Goal: Find specific page/section: Find specific page/section

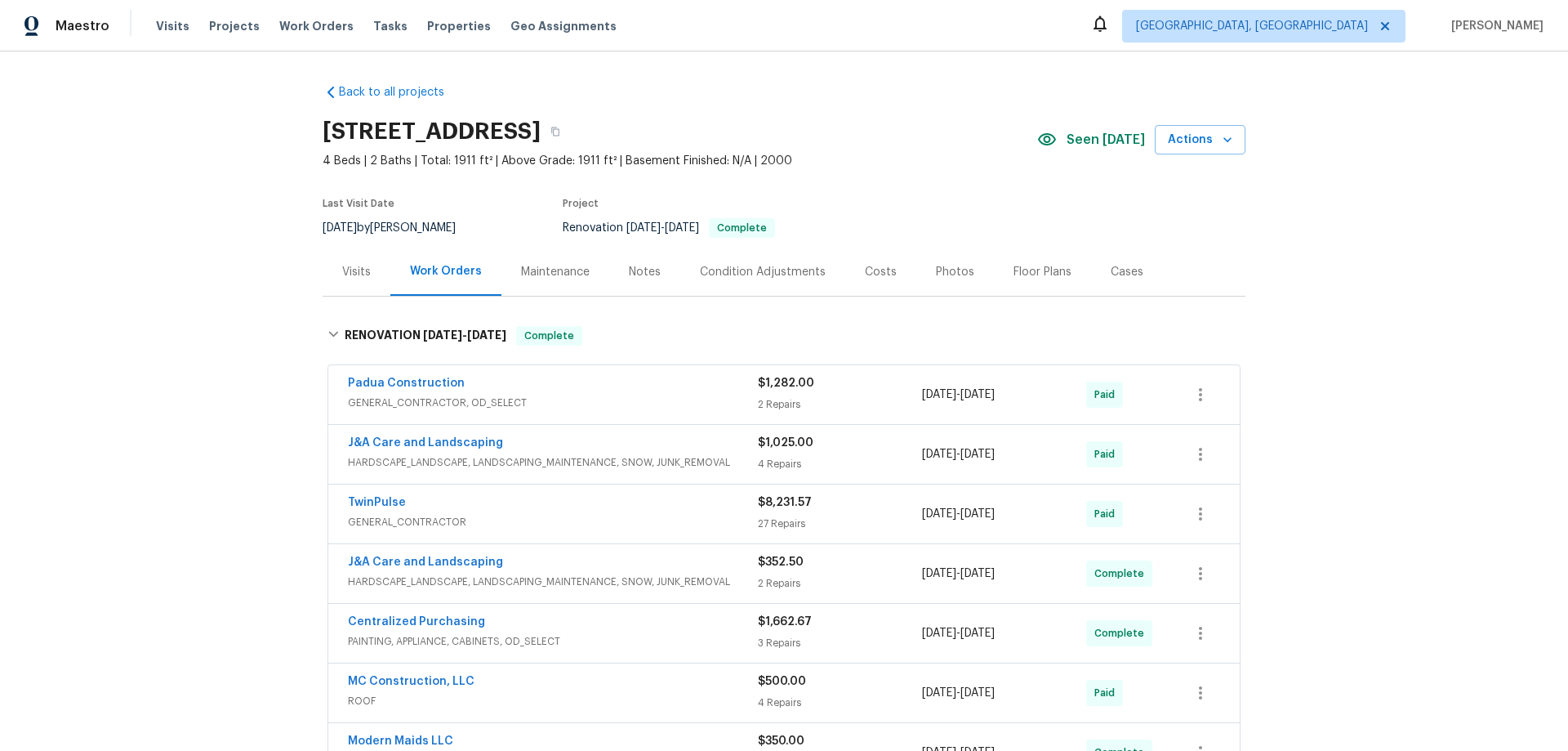
scroll to position [32, 0]
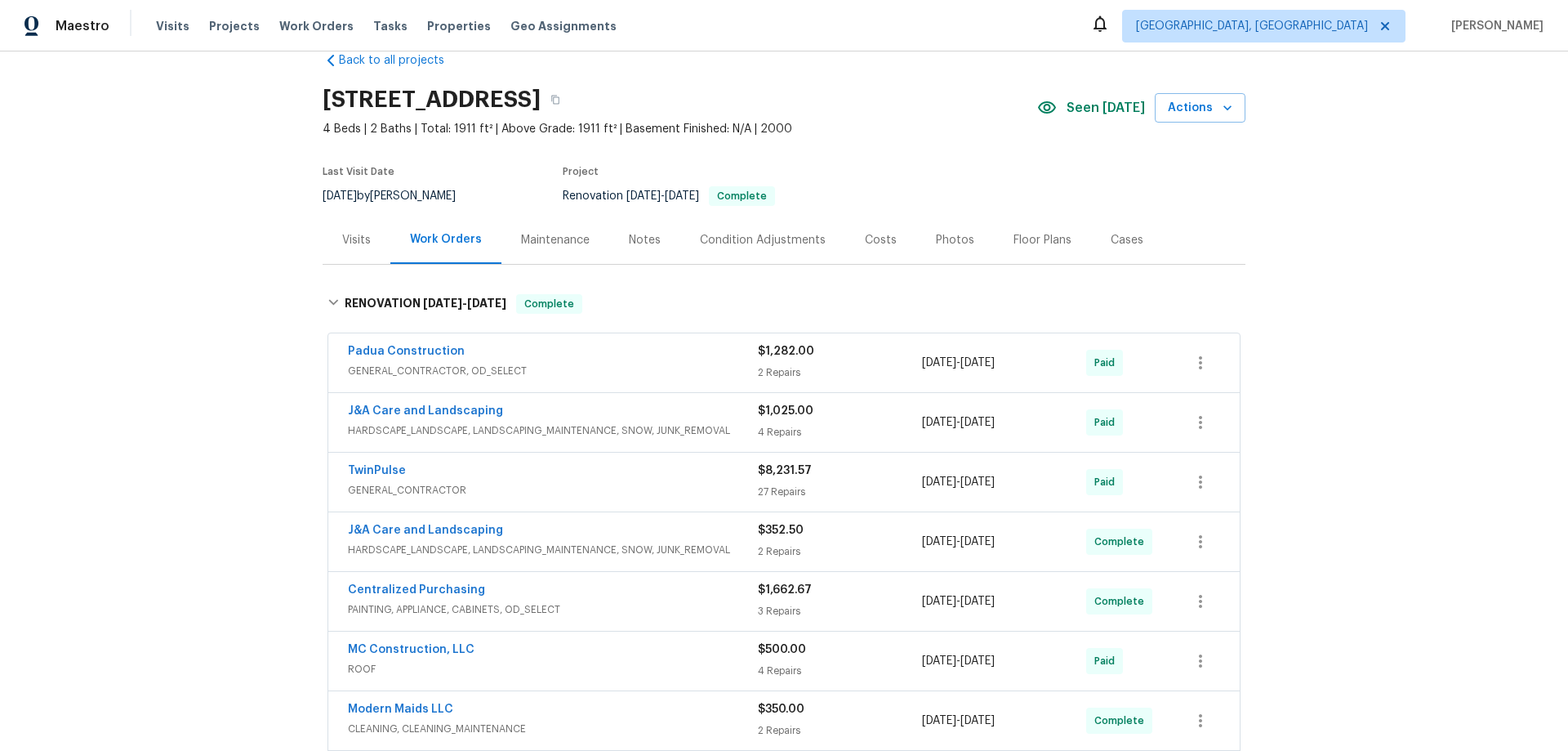
click at [1054, 152] on section "5023 Hummingbird Pl, Fayetteville, NC 28312 4 Beds | 2 Baths | Total: 1911 ft² …" at bounding box center [784, 146] width 923 height 138
click at [209, 315] on div "Back to all projects 5023 Hummingbird Pl, Fayetteville, NC 28312 4 Beds | 2 Bat…" at bounding box center [784, 401] width 1568 height 700
click at [214, 435] on div "Back to all projects 5023 Hummingbird Pl, Fayetteville, NC 28312 4 Beds | 2 Bat…" at bounding box center [784, 401] width 1568 height 700
click at [182, 335] on div "Back to all projects 5023 Hummingbird Pl, Fayetteville, NC 28312 4 Beds | 2 Bat…" at bounding box center [784, 401] width 1568 height 700
click at [238, 224] on div "Back to all projects 5023 Hummingbird Pl, Fayetteville, NC 28312 4 Beds | 2 Bat…" at bounding box center [784, 401] width 1568 height 700
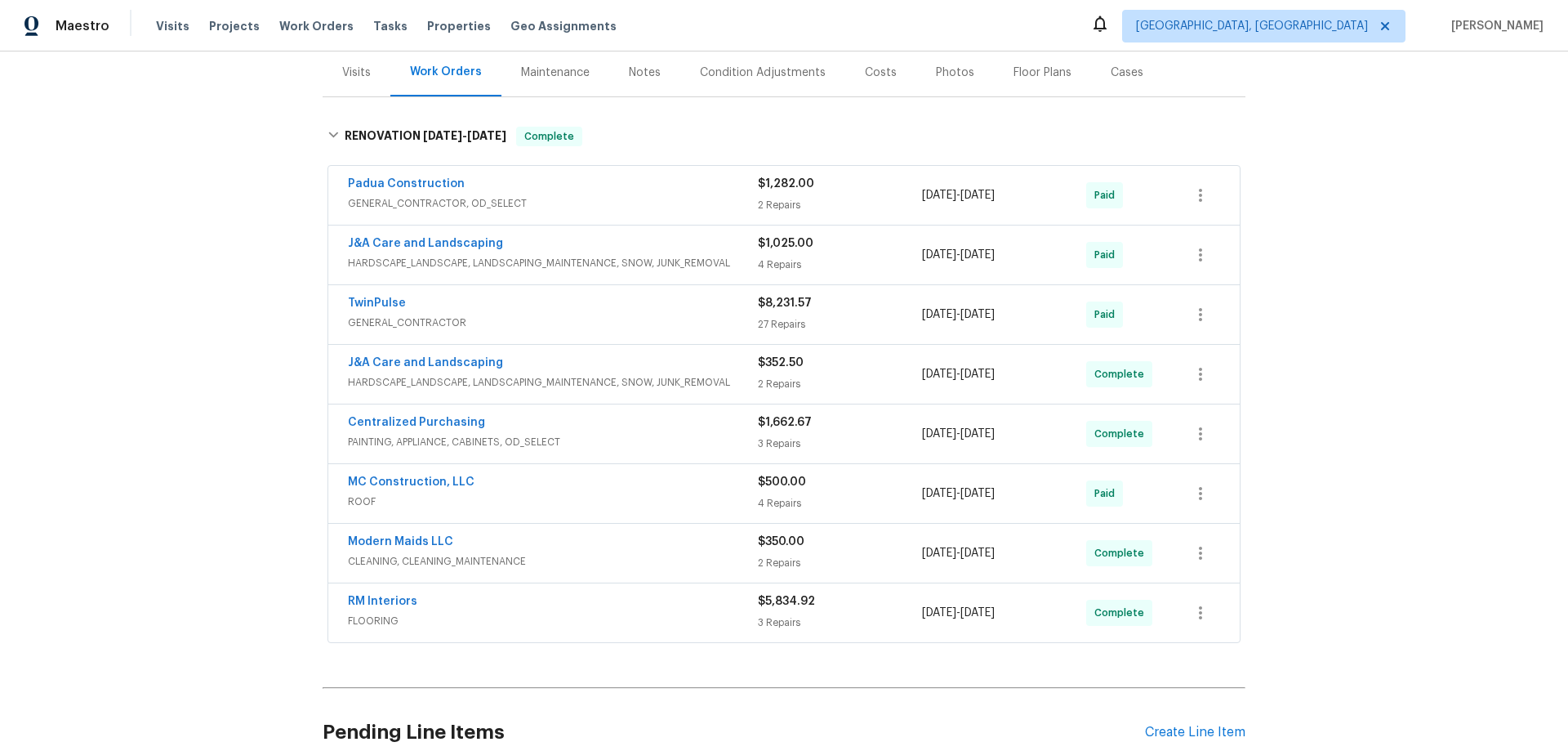
scroll to position [0, 0]
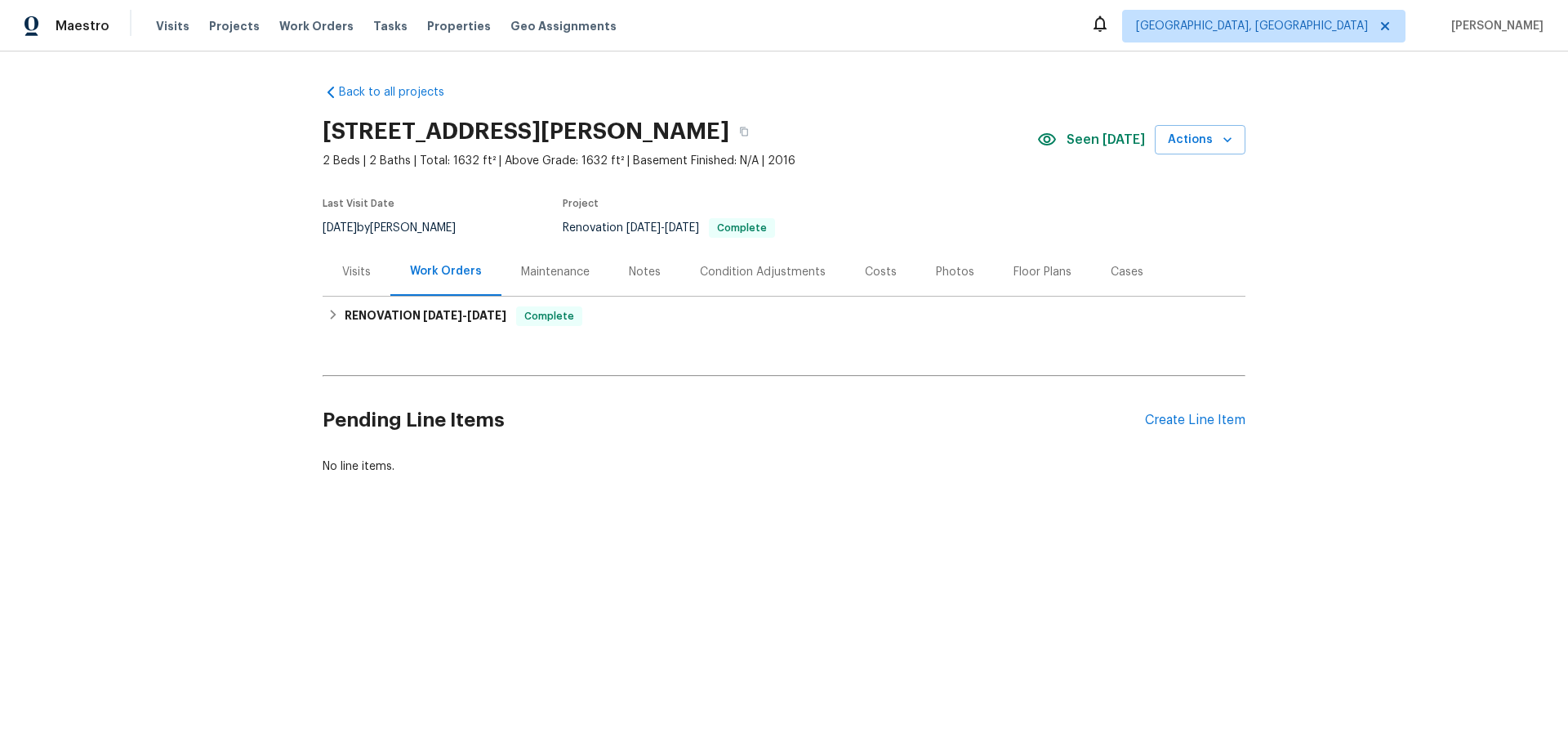
click at [332, 289] on div "Visits" at bounding box center [356, 271] width 68 height 48
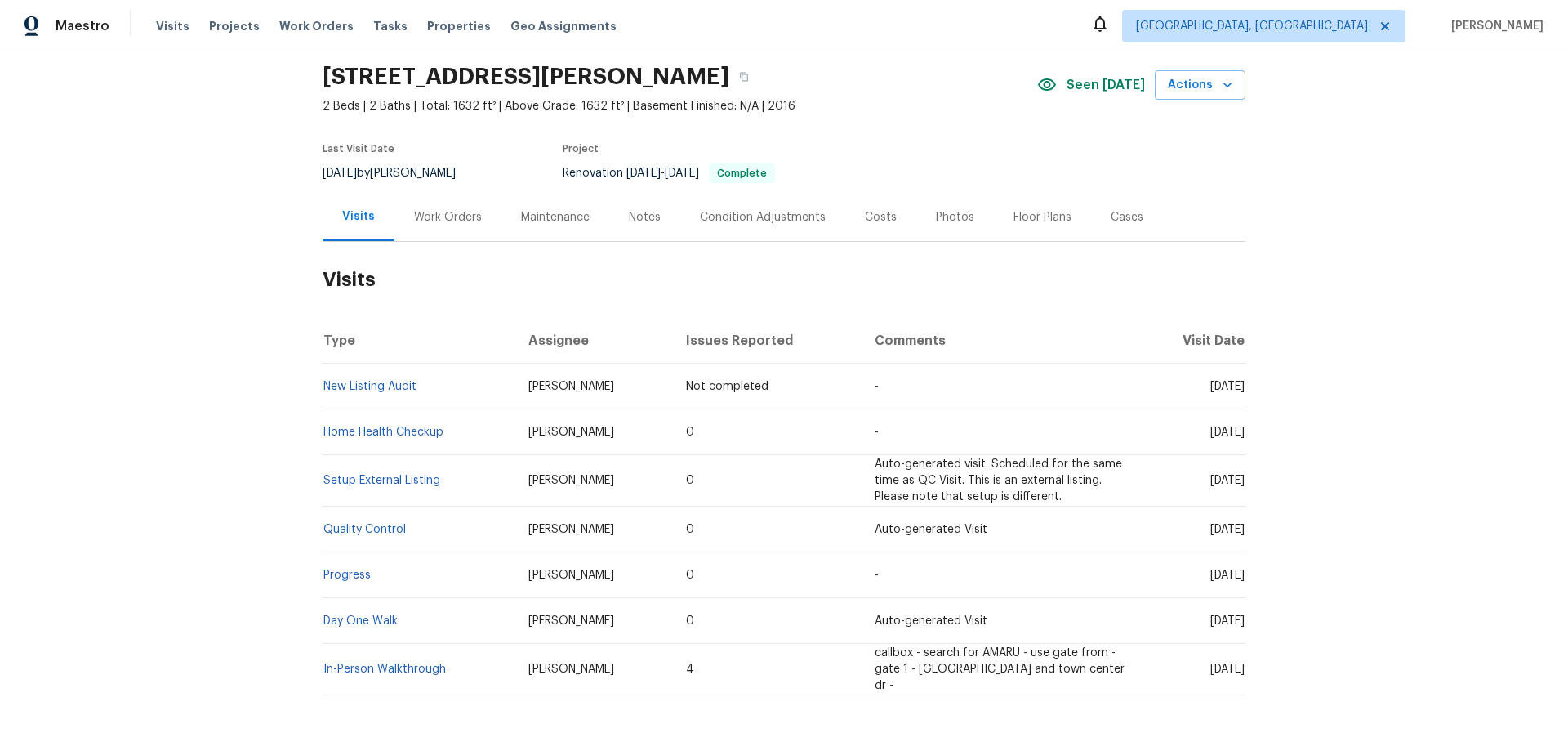
scroll to position [117, 0]
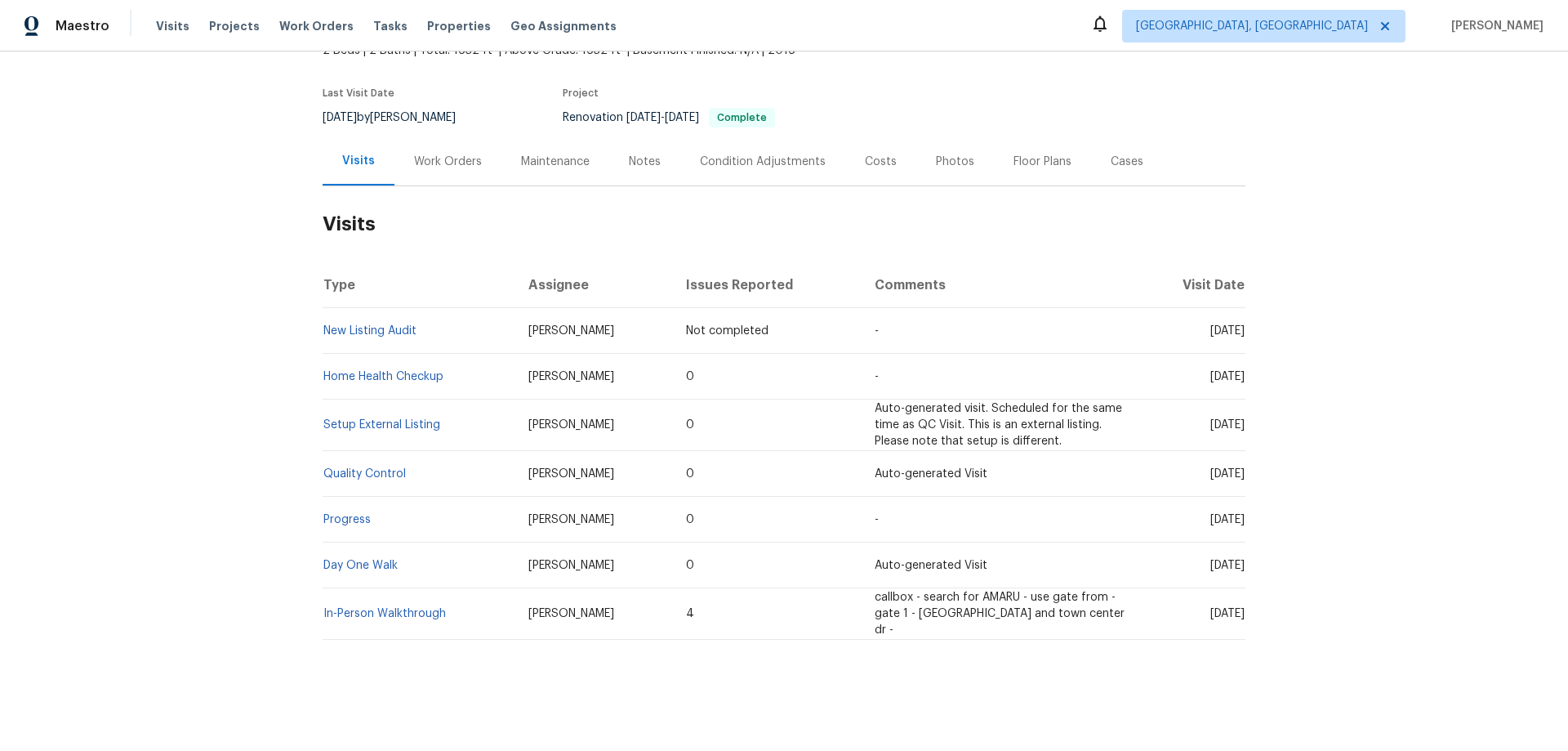
drag, startPoint x: 438, startPoint y: 155, endPoint x: 449, endPoint y: 215, distance: 61.0
click at [437, 155] on div "Work Orders" at bounding box center [448, 161] width 68 height 17
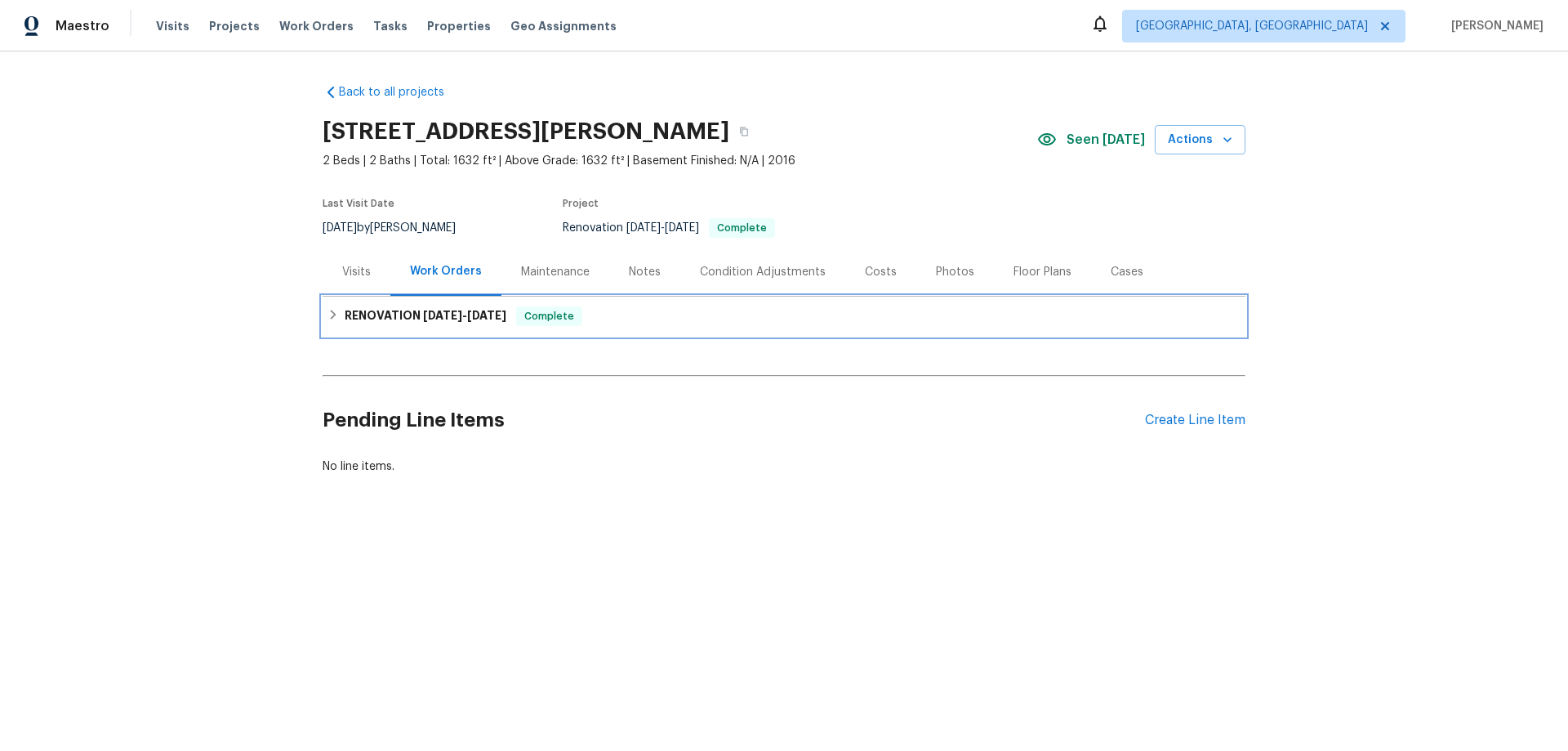
click at [438, 316] on span "8/18/25" at bounding box center [443, 316] width 40 height 12
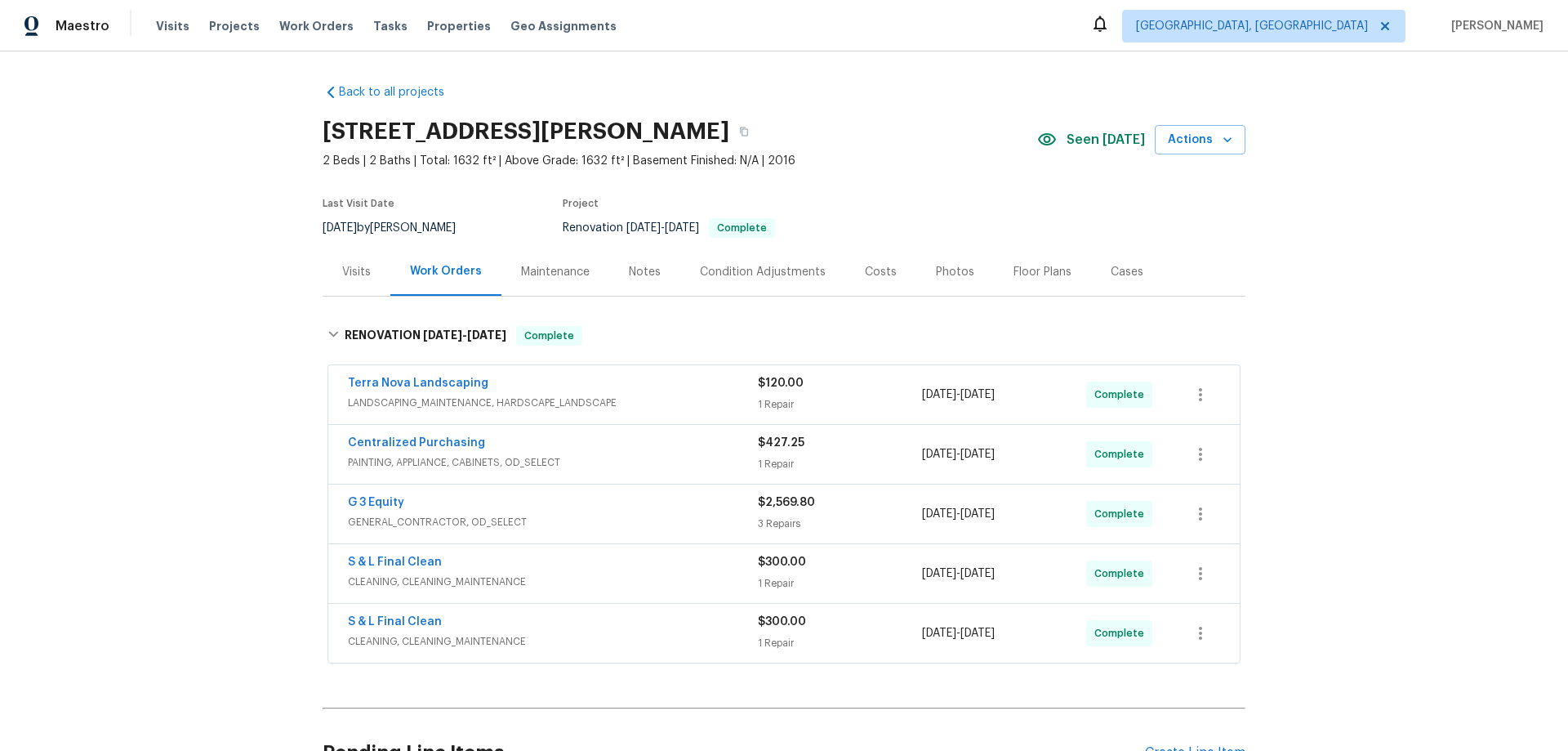
click at [339, 285] on div "Visits" at bounding box center [356, 271] width 68 height 48
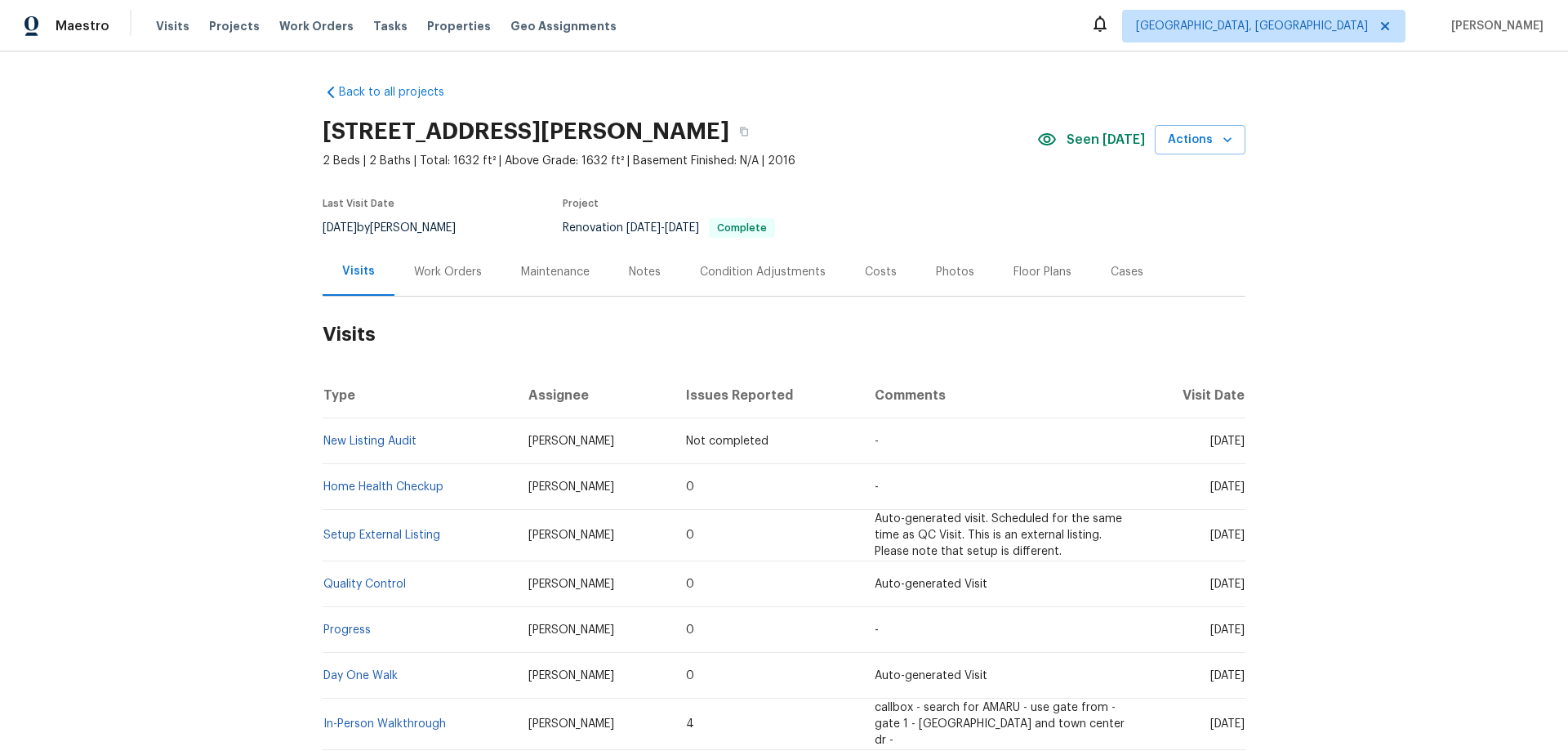
click at [438, 275] on div "Work Orders" at bounding box center [448, 272] width 68 height 17
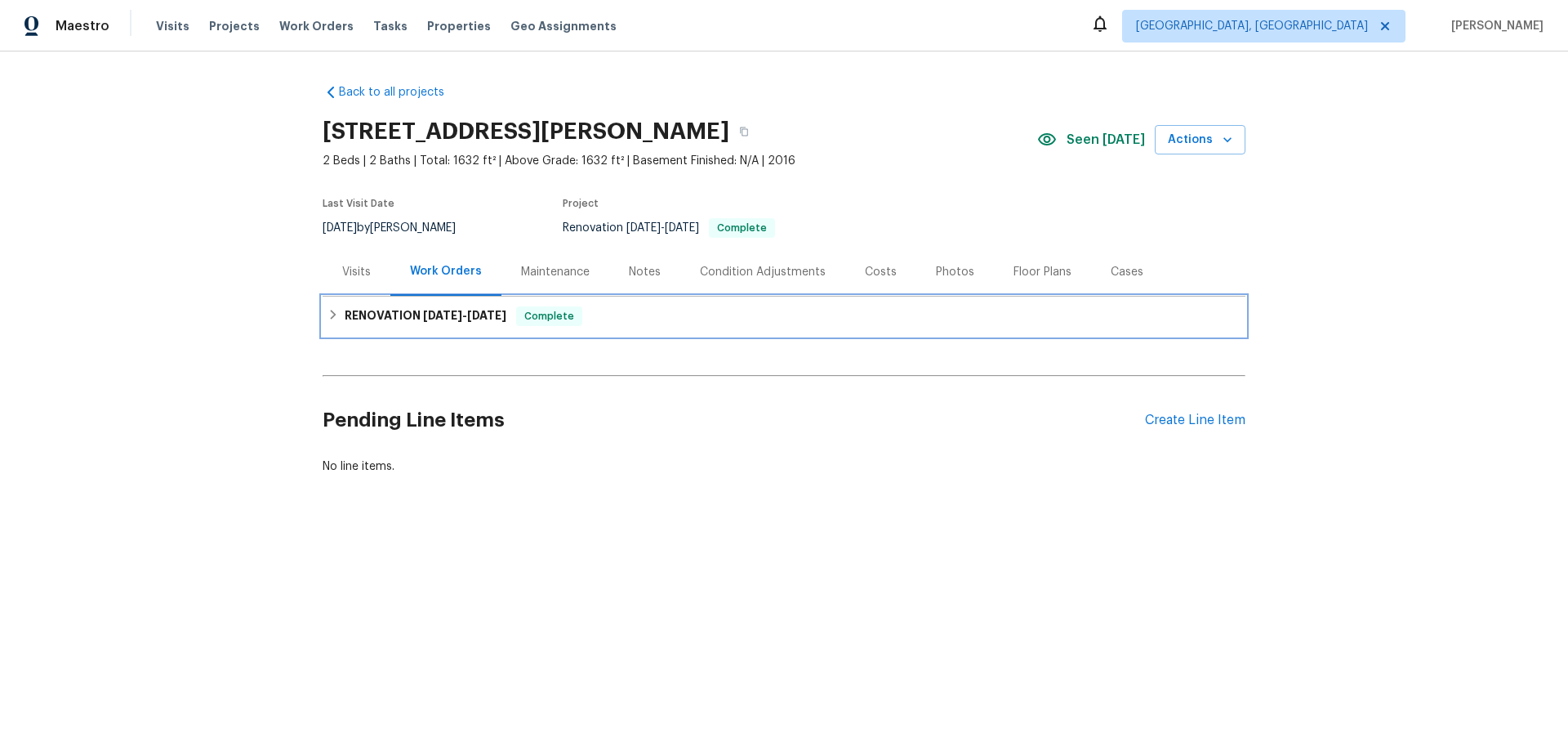
click at [425, 325] on h6 "RENOVATION 8/18/25 - 8/21/25" at bounding box center [424, 317] width 161 height 20
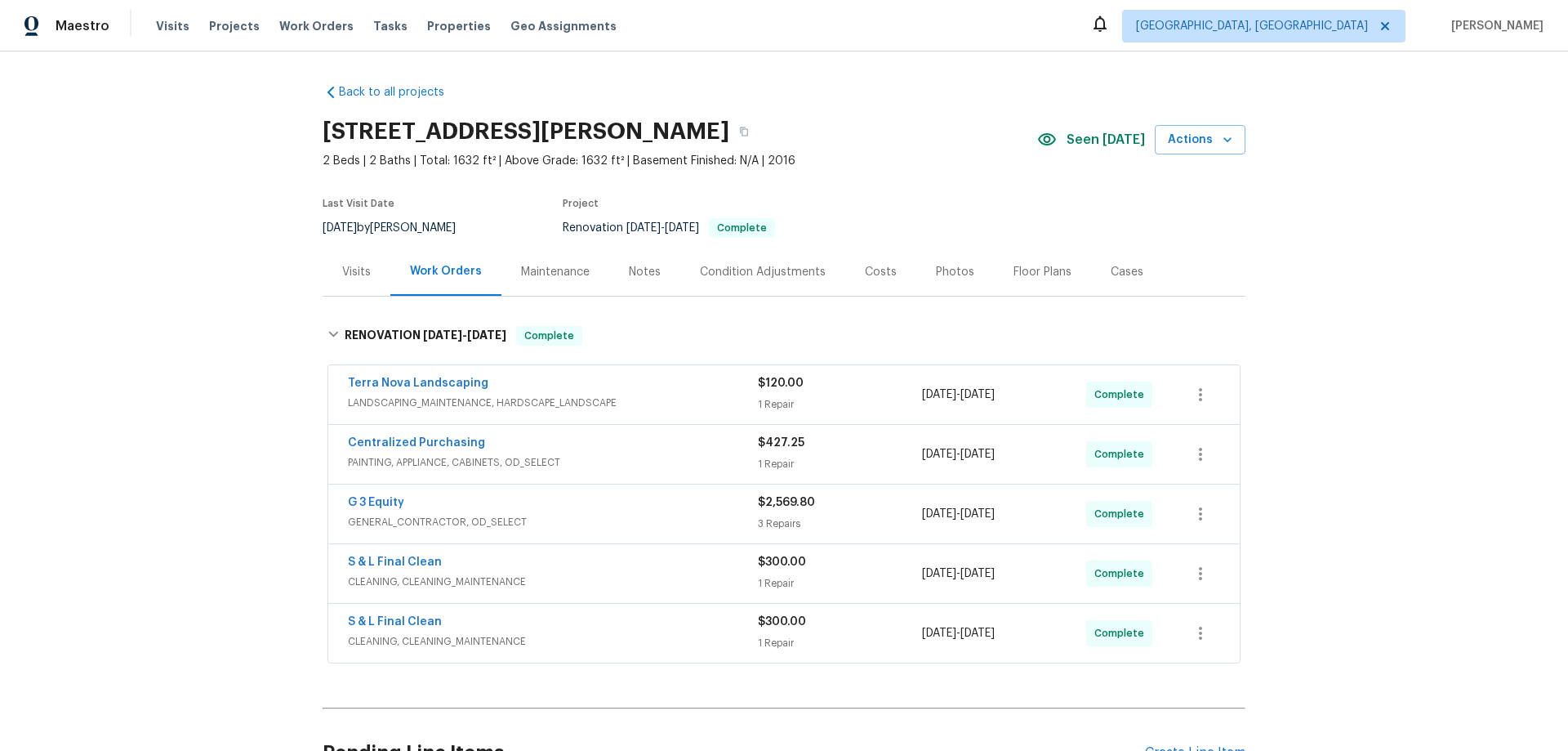
click at [241, 330] on div "Back to all projects 11594 Beryl St, Apple Valley, CA 92308 2 Beds | 2 Baths | …" at bounding box center [784, 401] width 1568 height 700
click at [182, 453] on div "Back to all projects 11594 Beryl St, Apple Valley, CA 92308 2 Beds | 2 Baths | …" at bounding box center [784, 401] width 1568 height 700
click at [156, 338] on div "Back to all projects 11594 Beryl St, Apple Valley, CA 92308 2 Beds | 2 Baths | …" at bounding box center [784, 401] width 1568 height 700
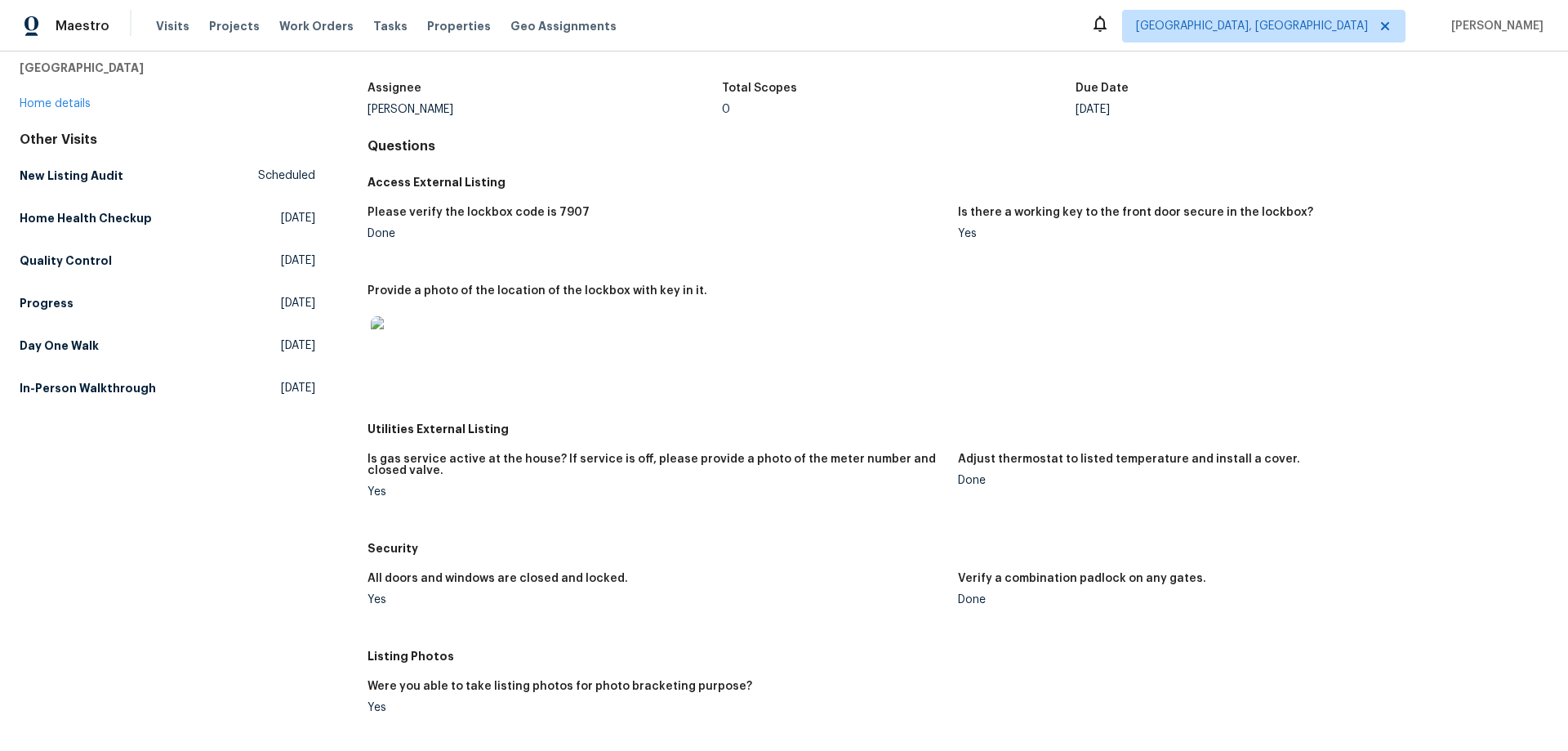
scroll to position [163, 0]
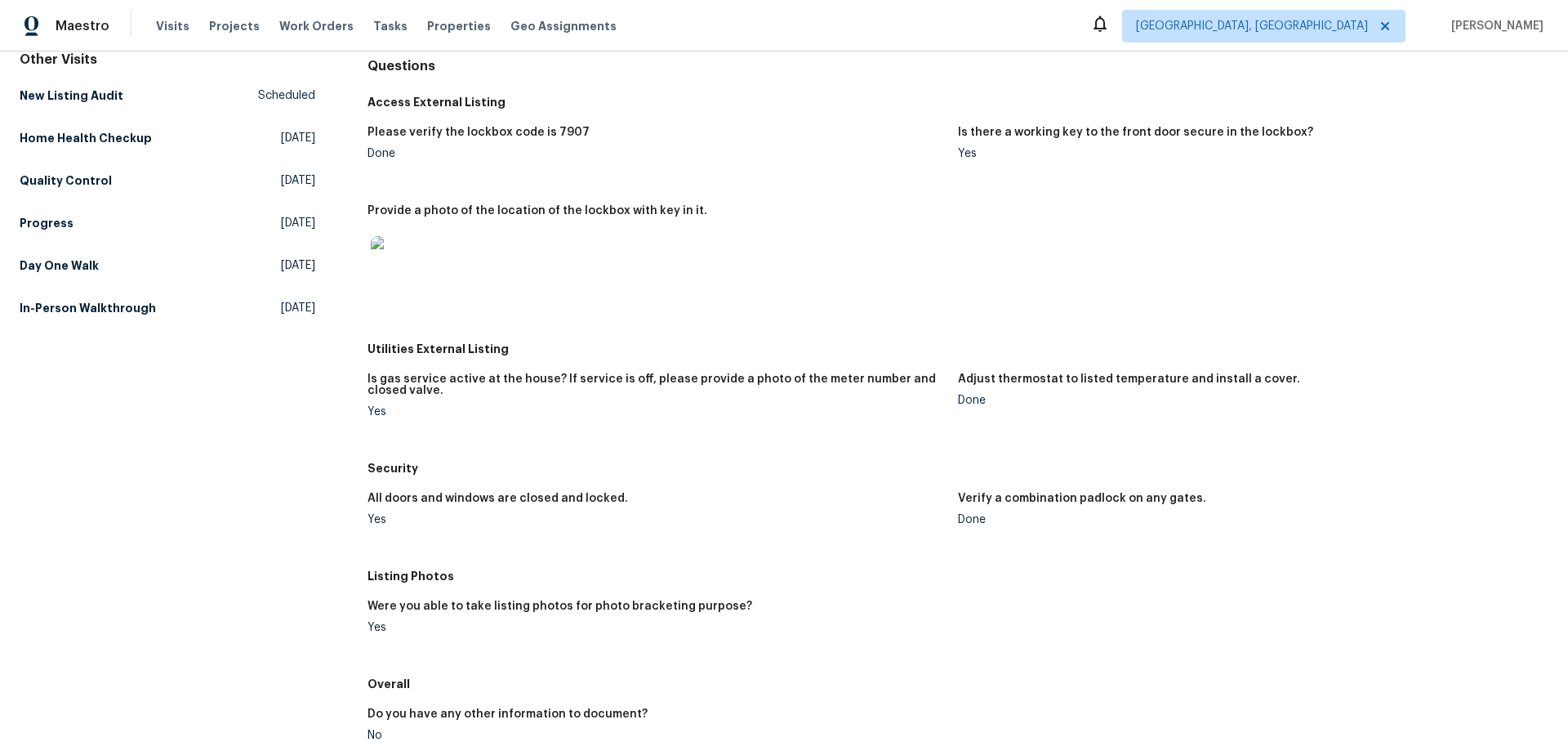
click at [673, 500] on div "All doors and windows are closed and locked." at bounding box center [657, 503] width 578 height 21
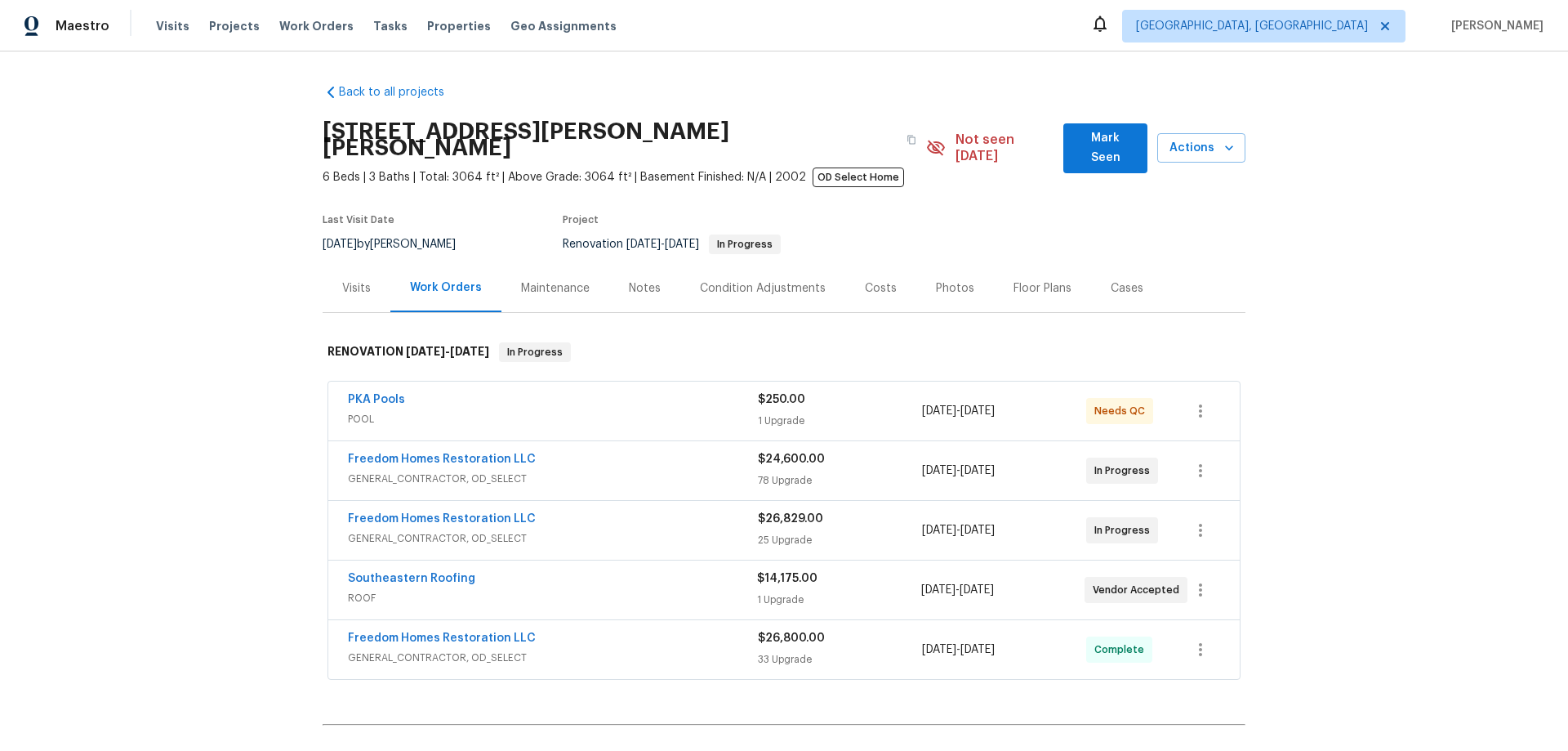
click at [206, 434] on div "Back to all projects [STREET_ADDRESS][PERSON_NAME][PERSON_NAME] 6 Beds | 3 Bath…" at bounding box center [784, 401] width 1568 height 700
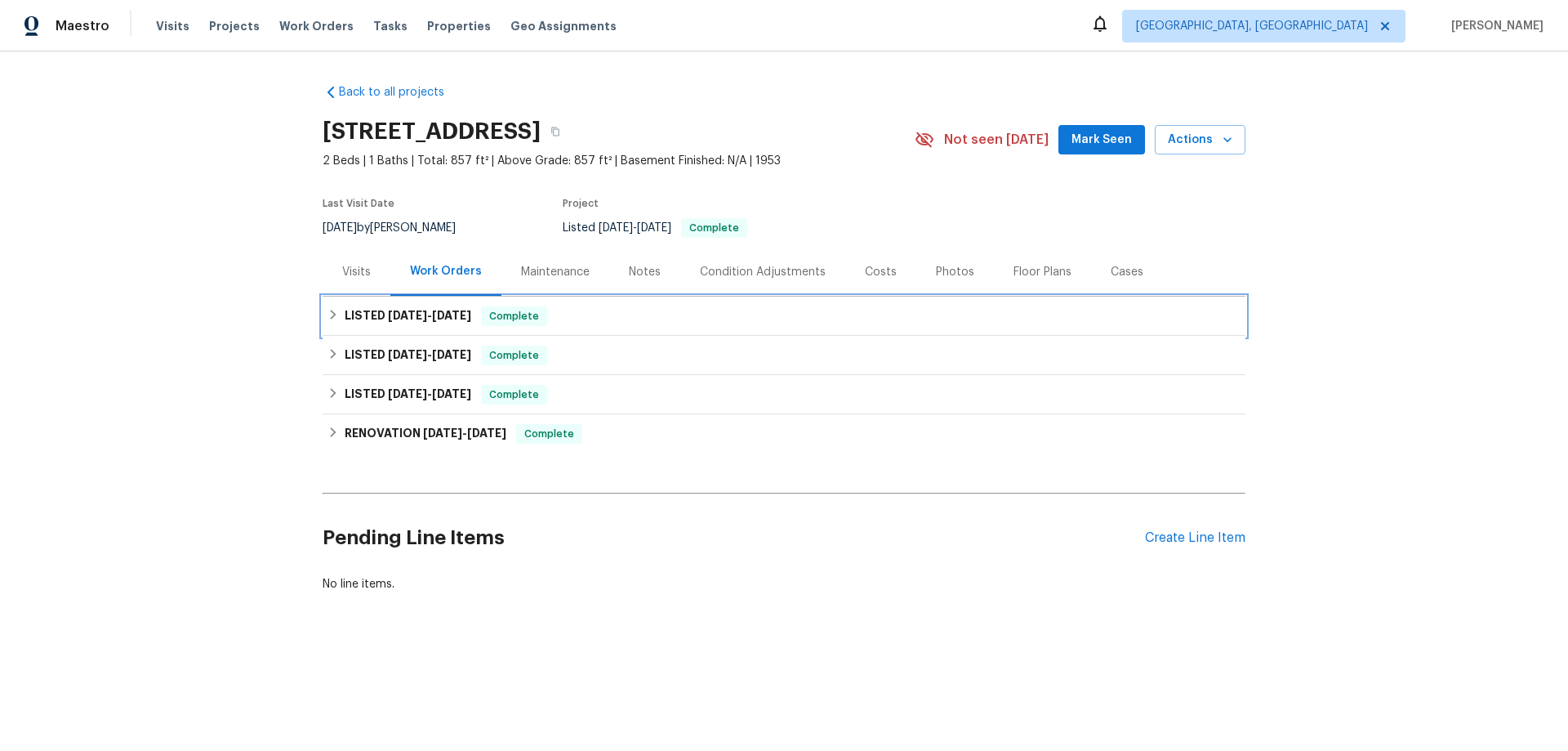
click at [344, 312] on h6 "LISTED 7/19/25 - 7/22/25" at bounding box center [408, 317] width 127 height 20
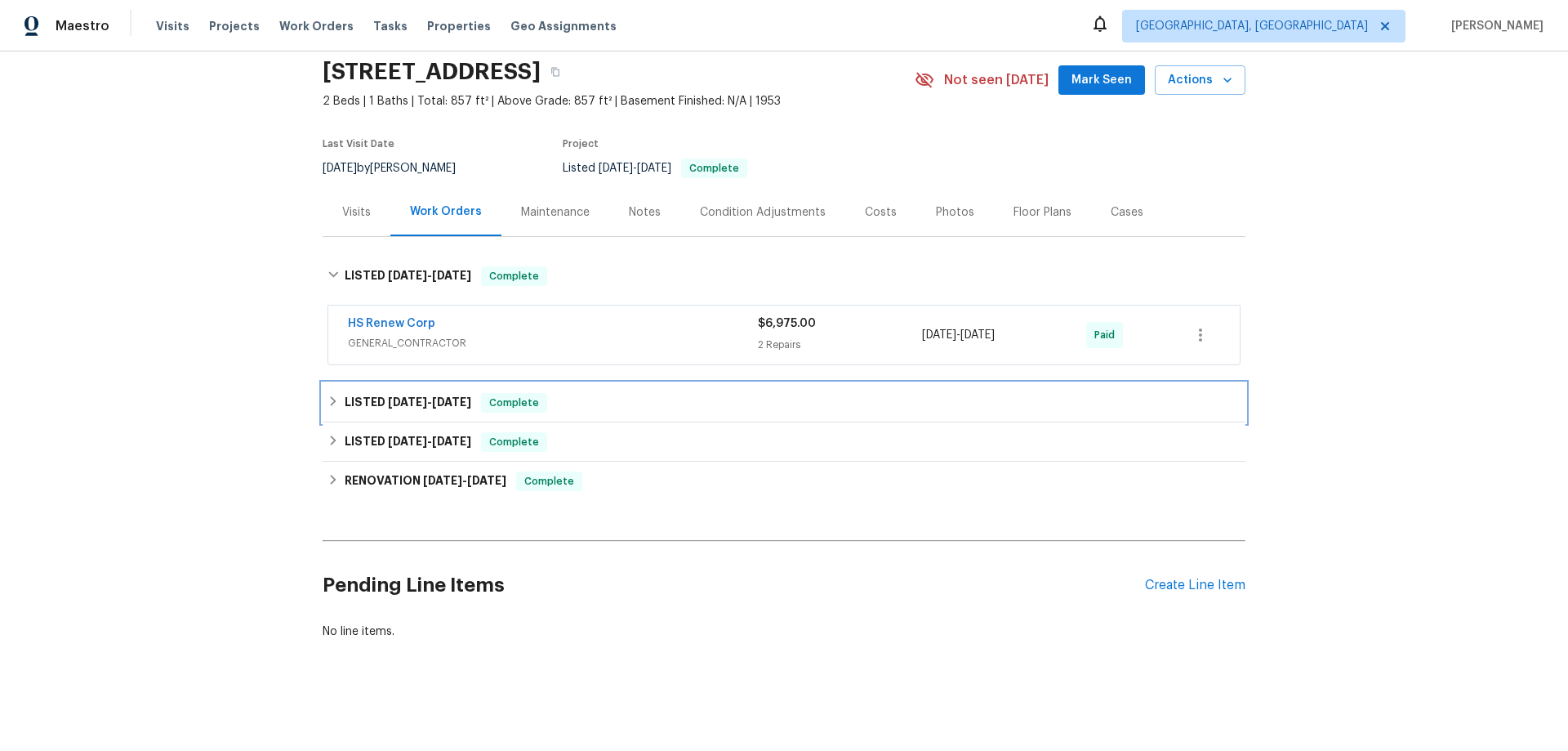
drag, startPoint x: 371, startPoint y: 389, endPoint x: 382, endPoint y: 397, distance: 13.6
click at [371, 393] on h6 "LISTED 5/19/25 - 5/23/25" at bounding box center [408, 403] width 127 height 20
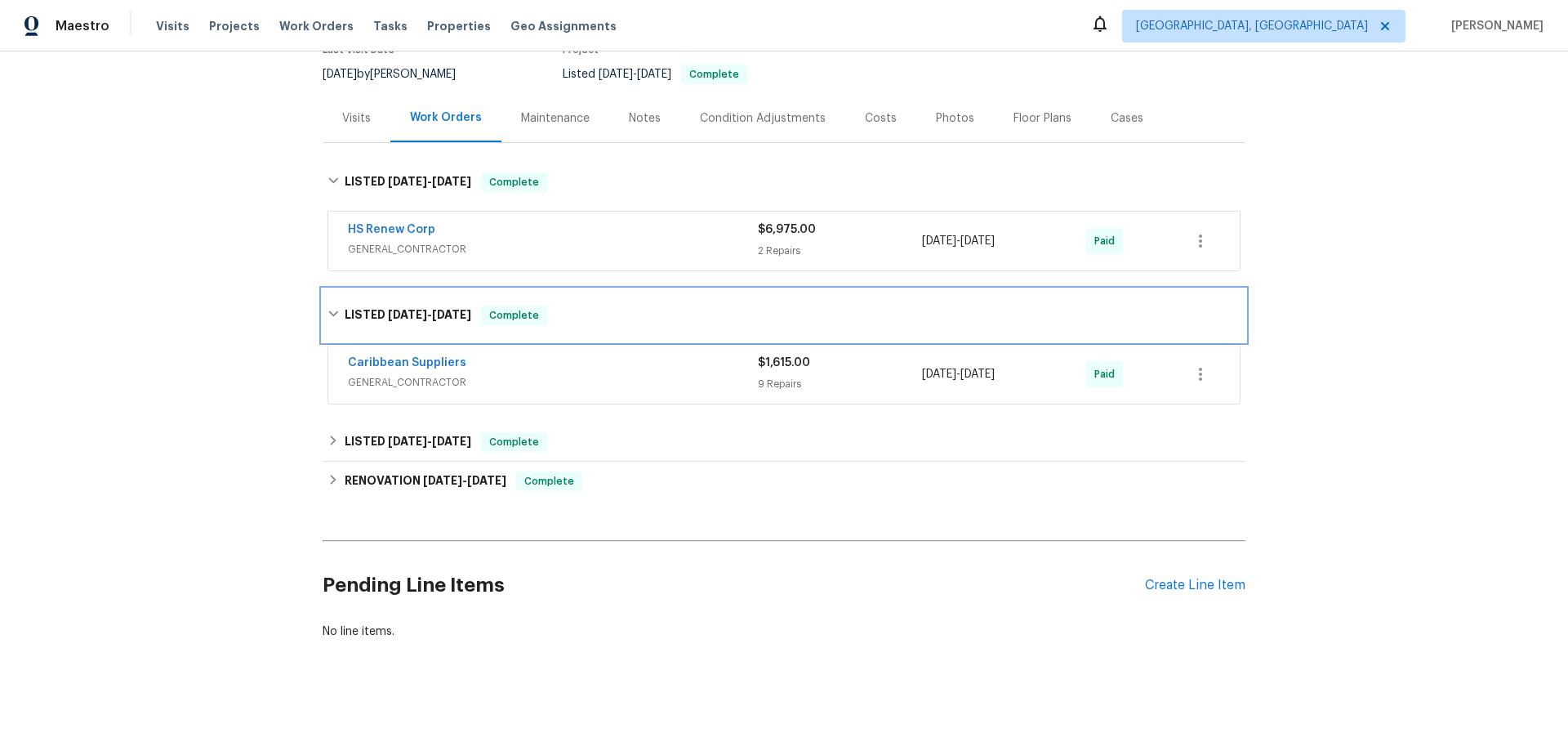
scroll to position [162, 0]
drag, startPoint x: 380, startPoint y: 407, endPoint x: 380, endPoint y: 494, distance: 87.0
click at [380, 408] on div "Back to all projects 5466 9th Ave N, Saint Petersburg, FL 33710 2 Beds | 1 Bath…" at bounding box center [784, 285] width 923 height 735
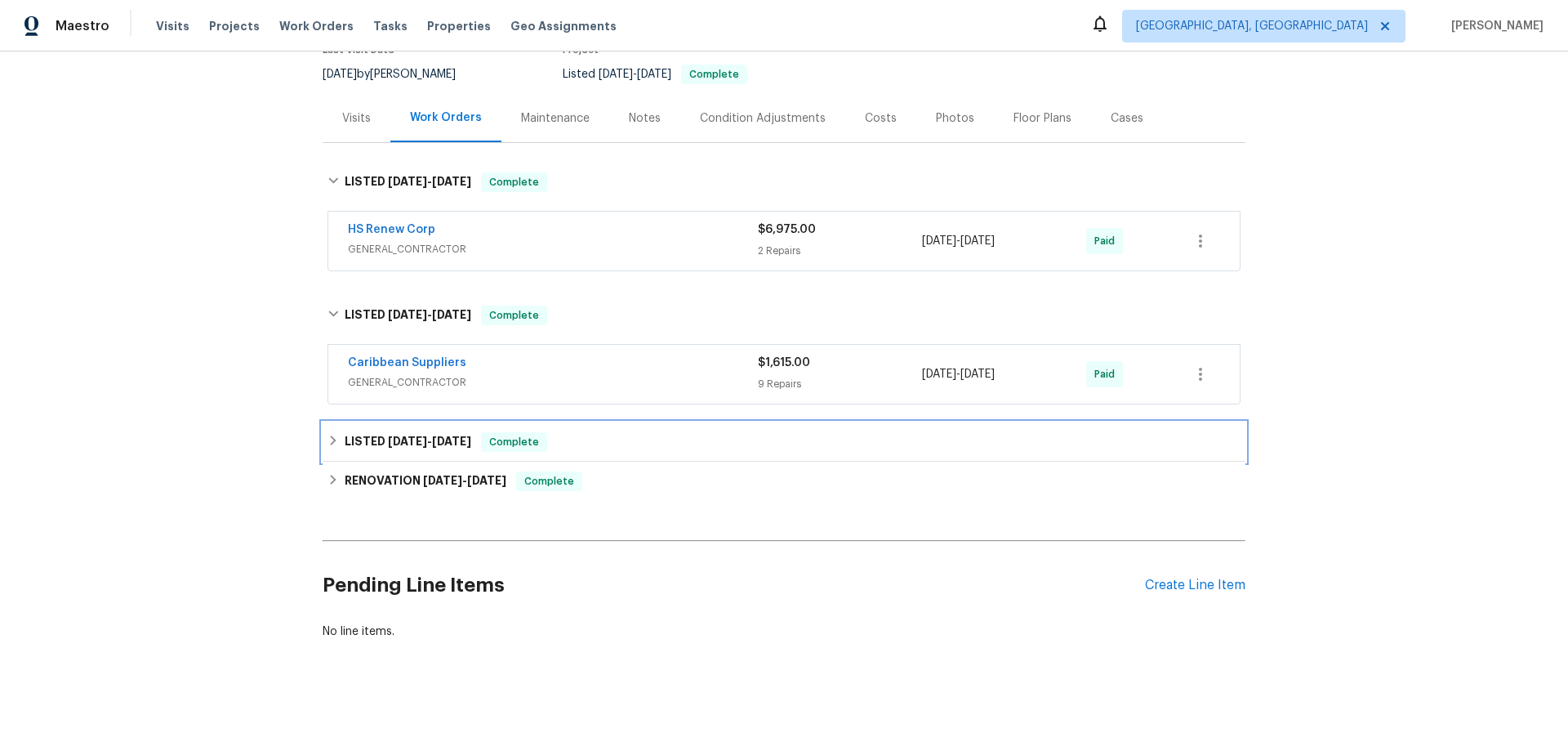
click at [388, 435] on span "3/19/25" at bounding box center [408, 441] width 40 height 12
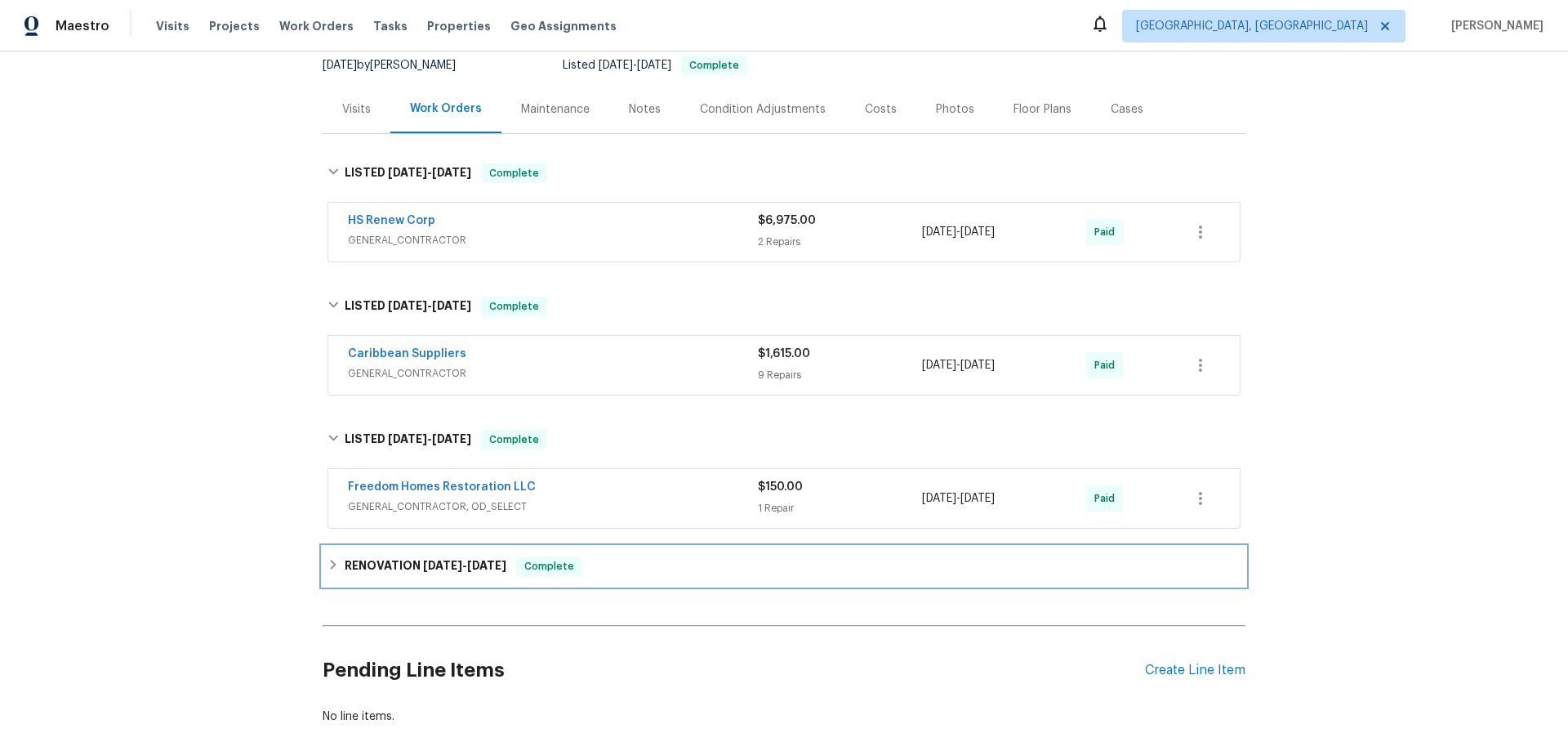
click at [392, 568] on h6 "RENOVATION 1/15/25 - 1/16/25" at bounding box center [424, 566] width 161 height 20
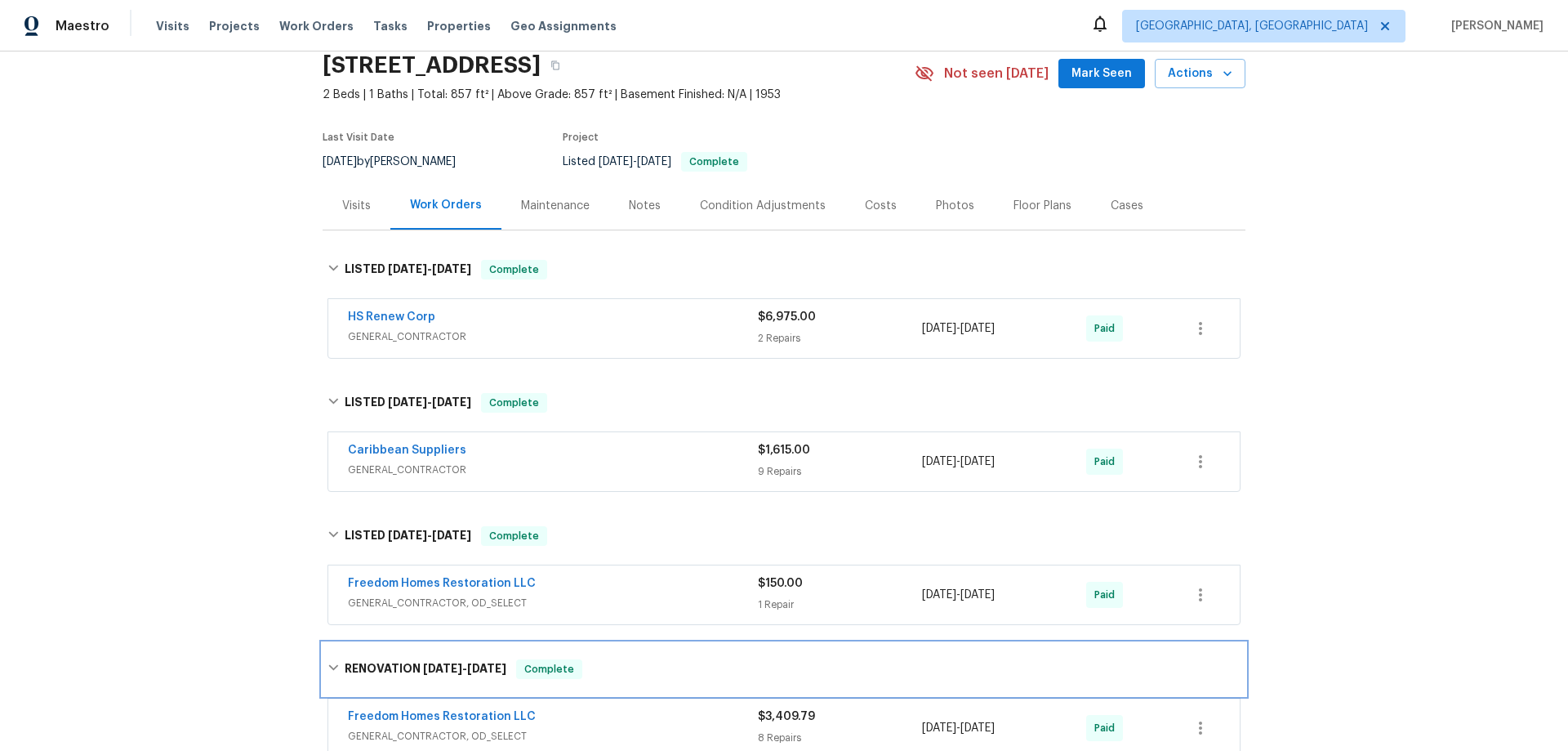
scroll to position [0, 0]
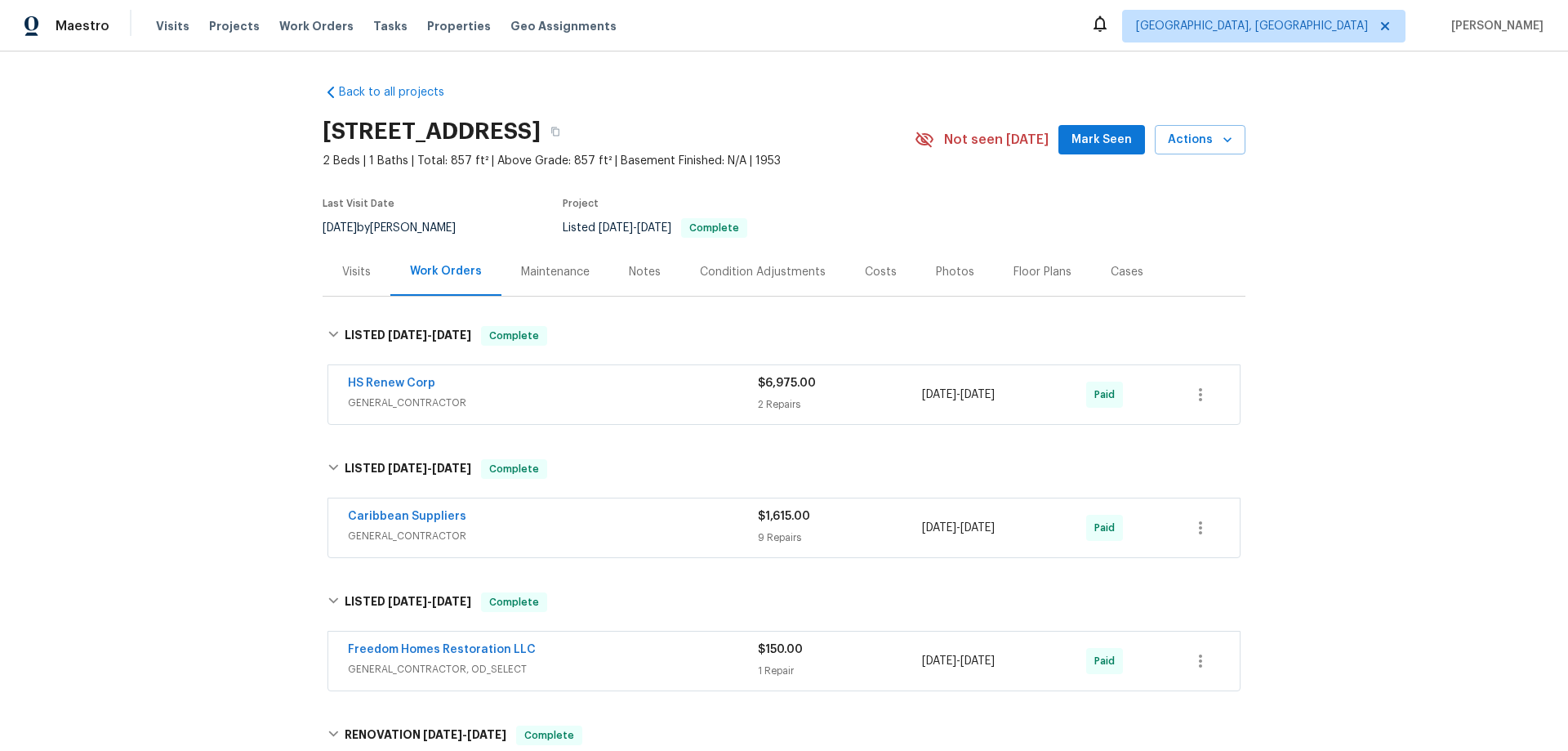
click at [238, 307] on div "Back to all projects 5466 9th Ave N, Saint Petersburg, FL 33710 2 Beds | 1 Bath…" at bounding box center [784, 401] width 1568 height 700
click at [245, 404] on div "Back to all projects 5466 9th Ave N, Saint Petersburg, FL 33710 2 Beds | 1 Bath…" at bounding box center [784, 401] width 1568 height 700
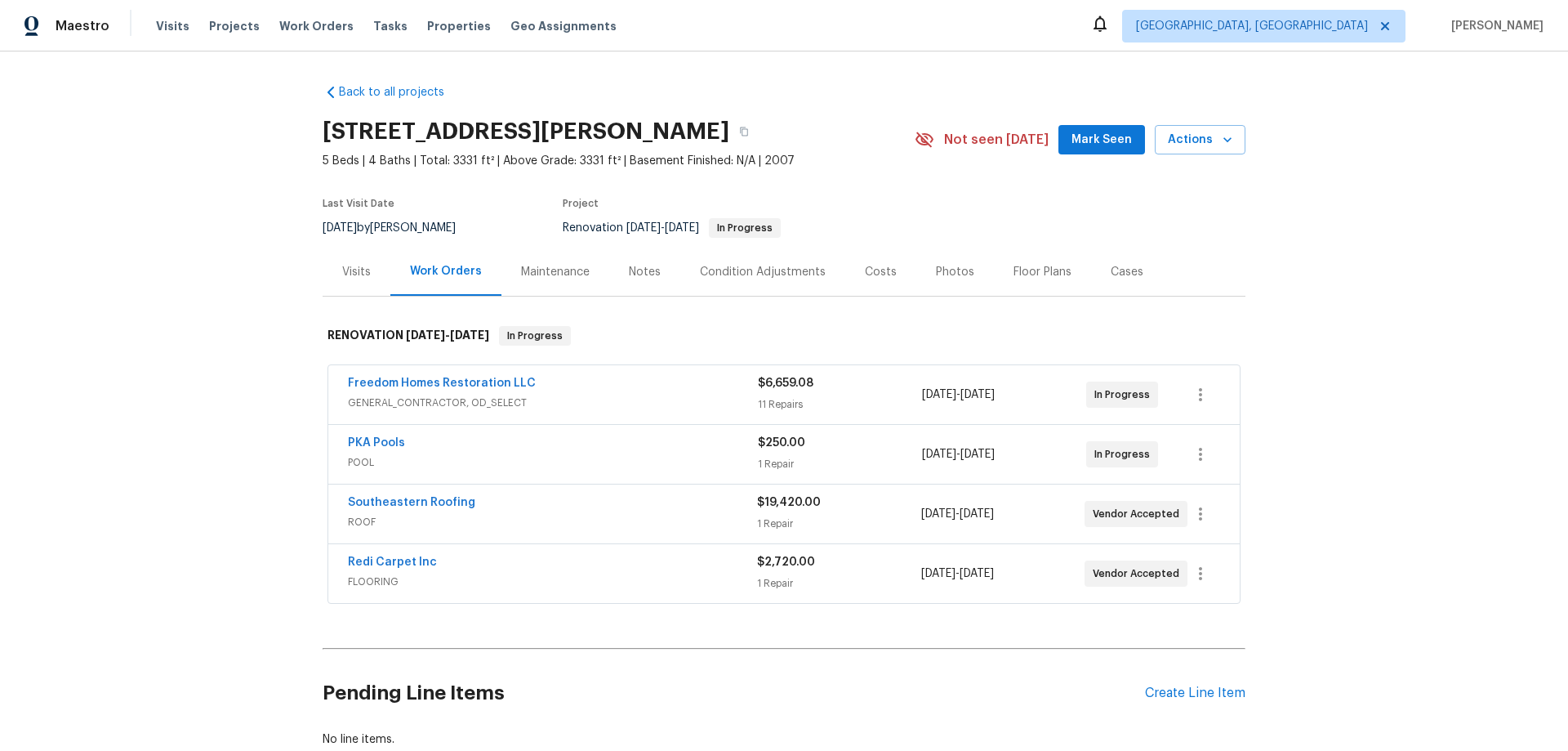
click at [143, 396] on div "Back to all projects 11550 Biddeford Pl, New Port Richey, FL 34654 5 Beds | 4 B…" at bounding box center [784, 401] width 1568 height 700
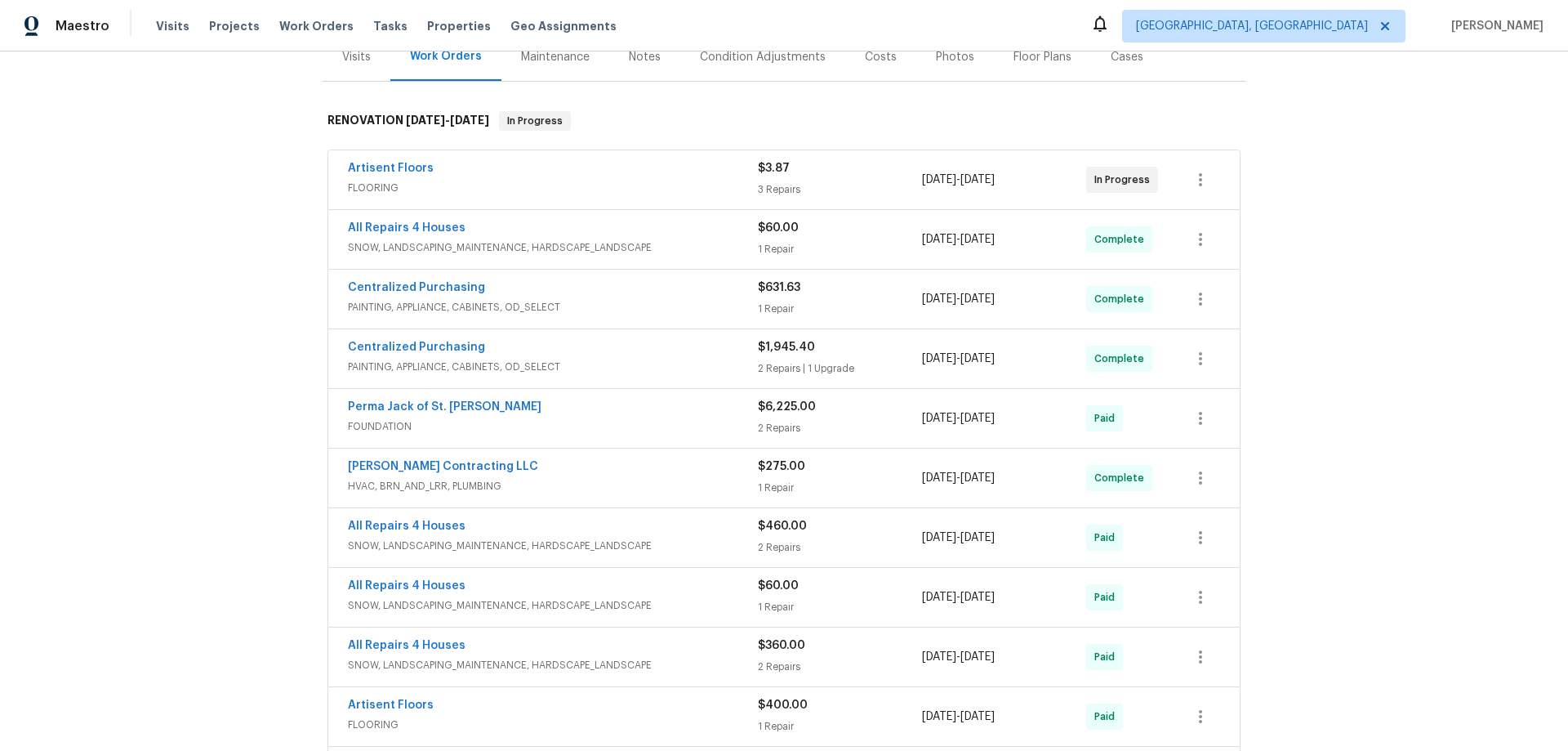
scroll to position [327, 0]
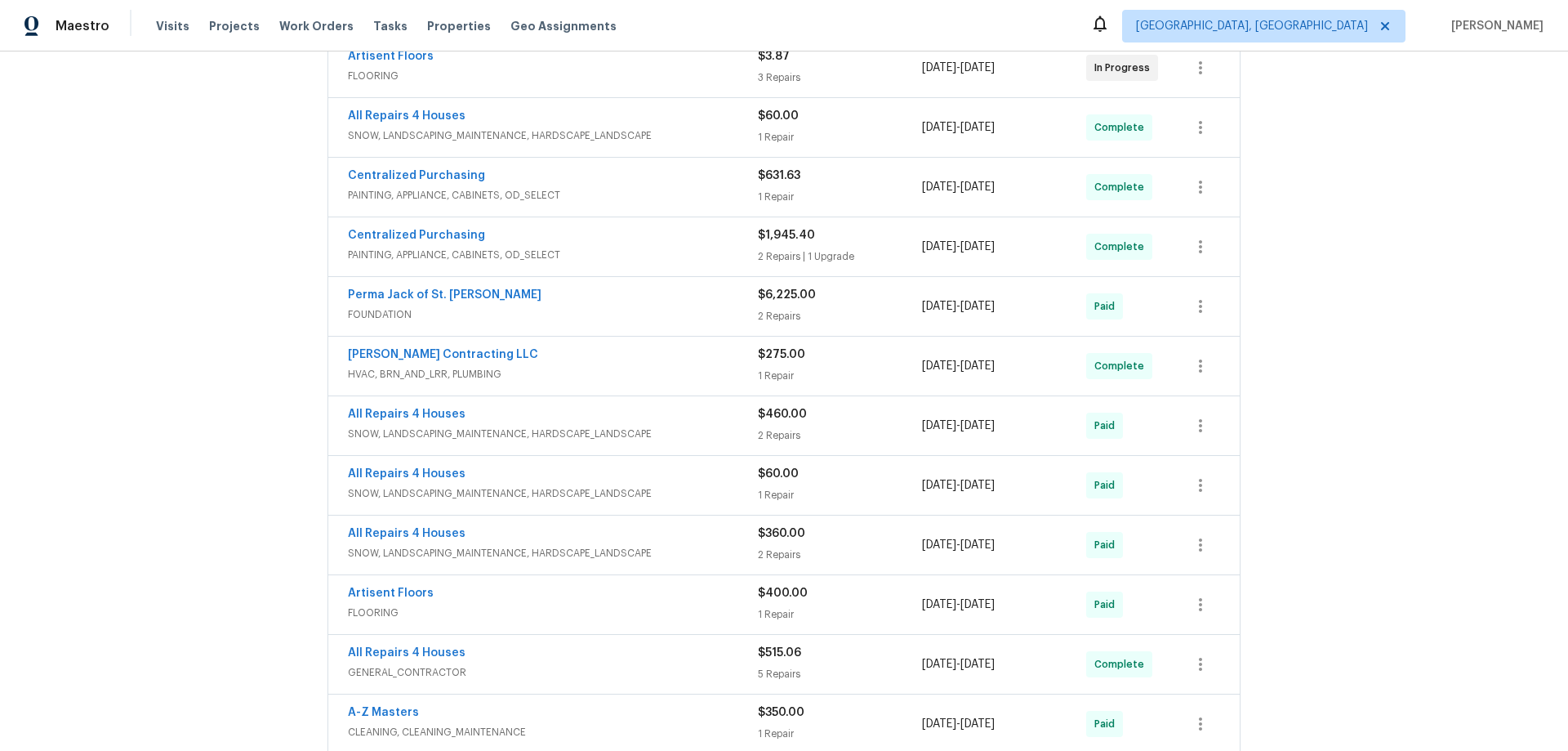
click at [250, 398] on div "Back to all projects [STREET_ADDRESS] 4 Beds | 3 Baths | Total: 2479 ft² | Abov…" at bounding box center [784, 401] width 1568 height 700
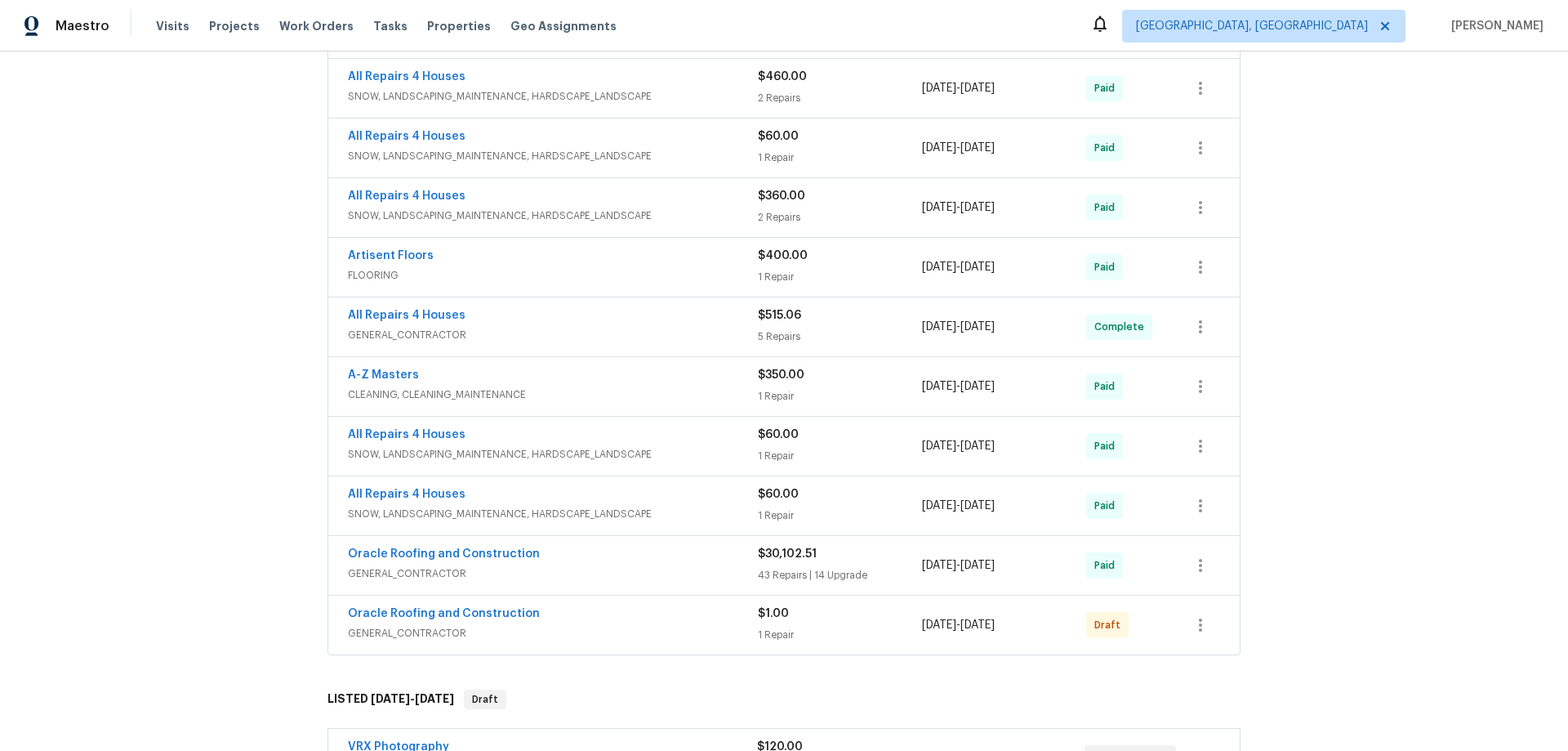
scroll to position [68, 0]
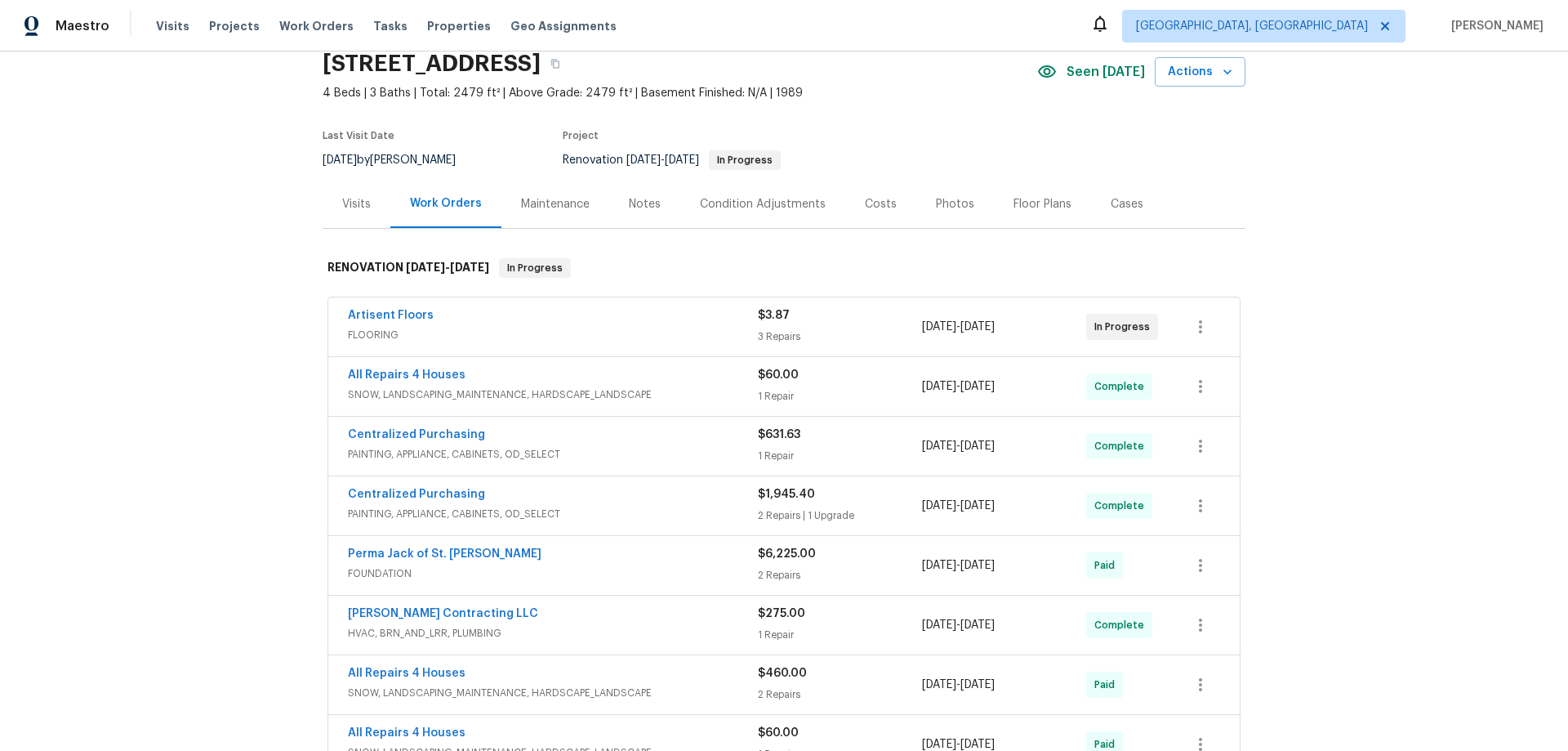
click at [228, 277] on div "Back to all projects [STREET_ADDRESS] 4 Beds | 3 Baths | Total: 2479 ft² | Abov…" at bounding box center [784, 401] width 1568 height 700
